Goal: Book appointment/travel/reservation

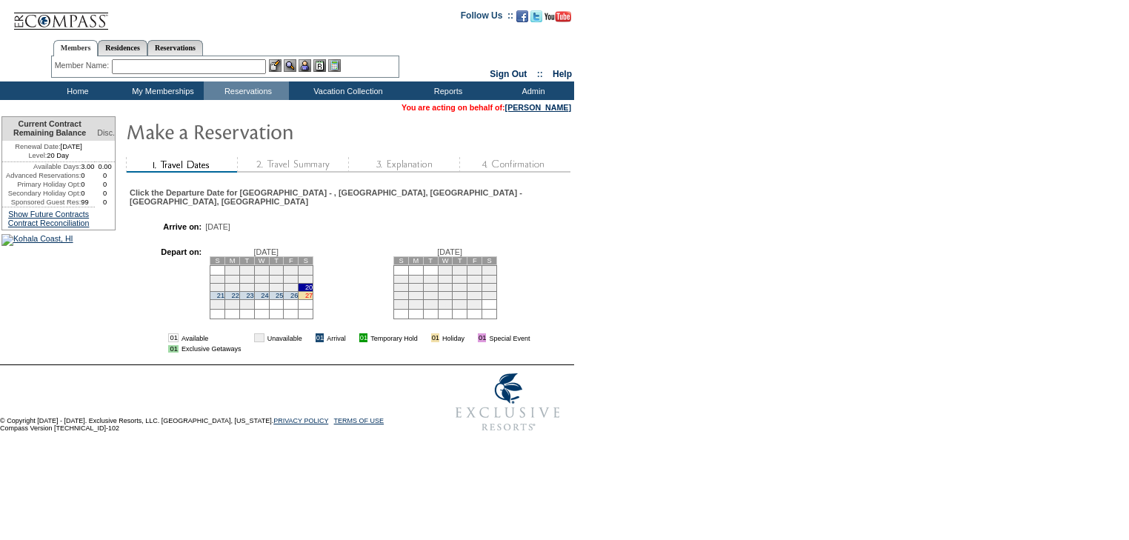
click at [312, 292] on link "27" at bounding box center [308, 295] width 7 height 7
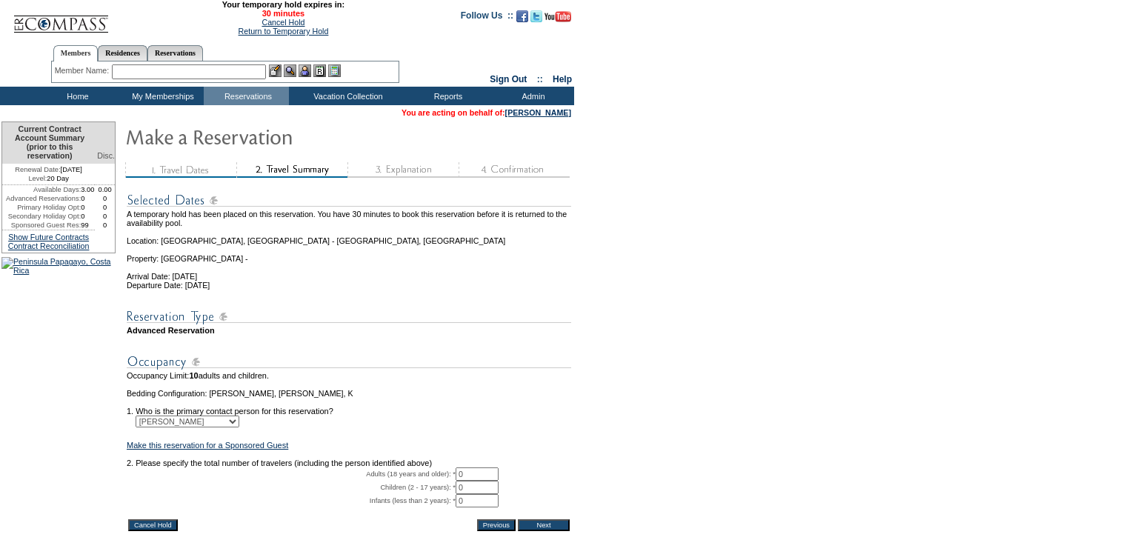
drag, startPoint x: 484, startPoint y: 498, endPoint x: 401, endPoint y: 492, distance: 83.9
click at [401, 481] on tr "Adults (18 years and older): * 0 * *" at bounding box center [349, 473] width 444 height 13
type input "10"
click at [909, 259] on form "29:59 Your temporary hold expires in: 30 minutes Cancel Hold Return to Temporar…" at bounding box center [564, 309] width 1129 height 618
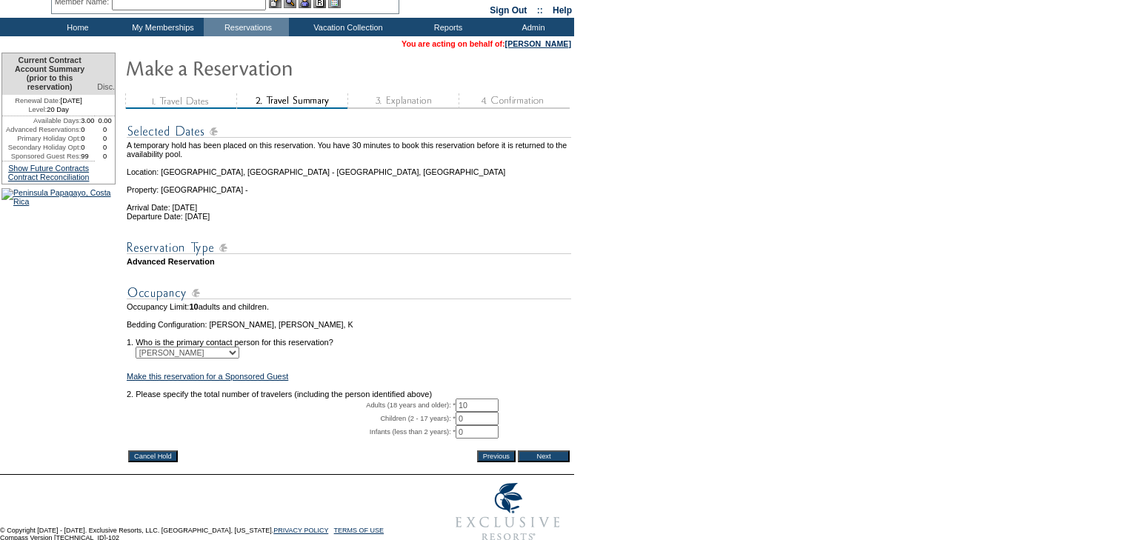
scroll to position [130, 0]
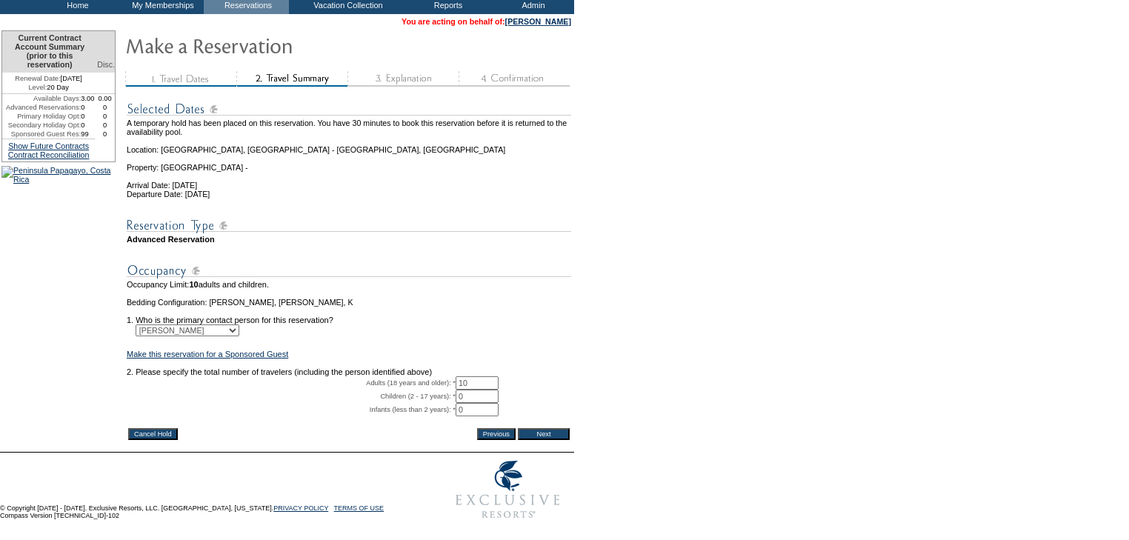
click at [548, 428] on input "Next" at bounding box center [544, 434] width 52 height 12
